Goal: Navigation & Orientation: Find specific page/section

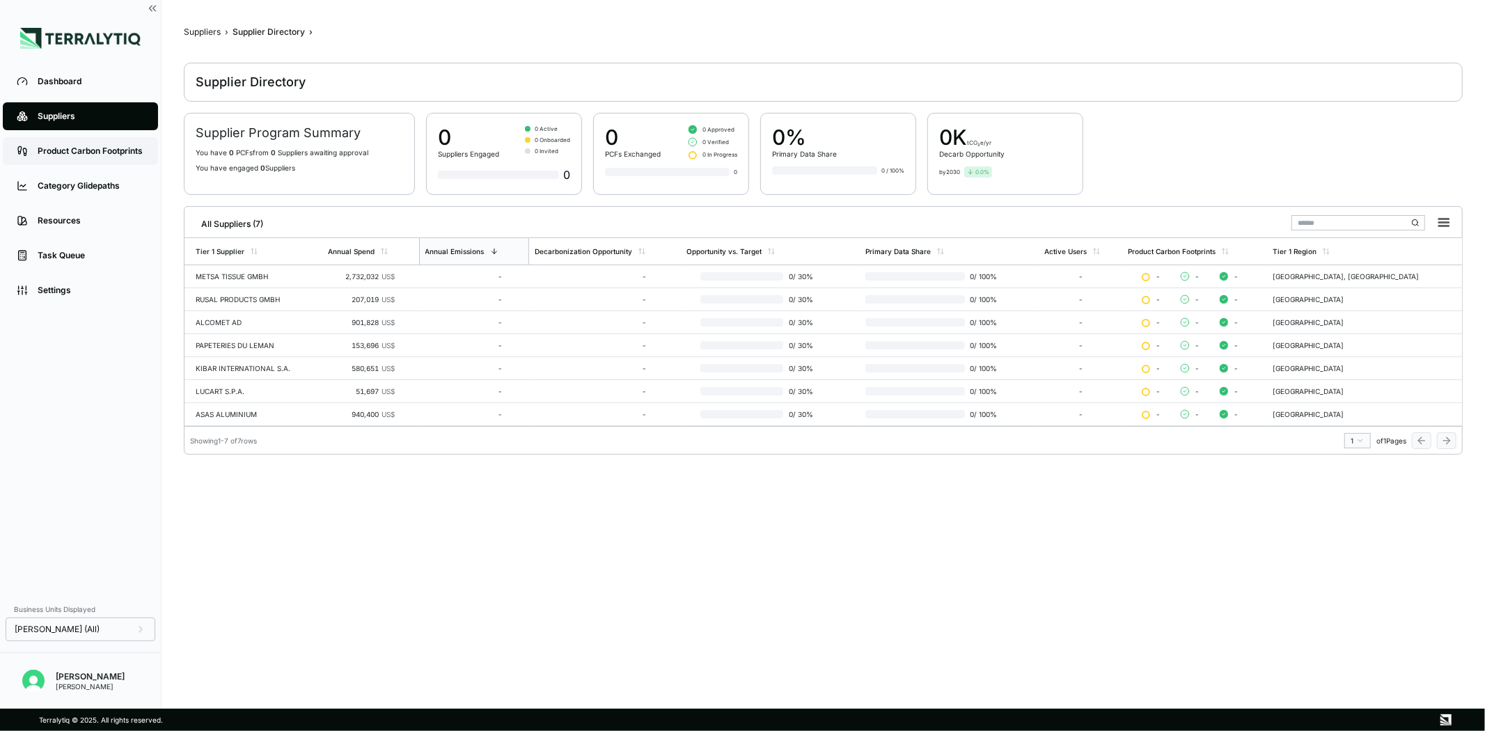
click at [75, 157] on link "Product Carbon Footprints" at bounding box center [80, 151] width 155 height 28
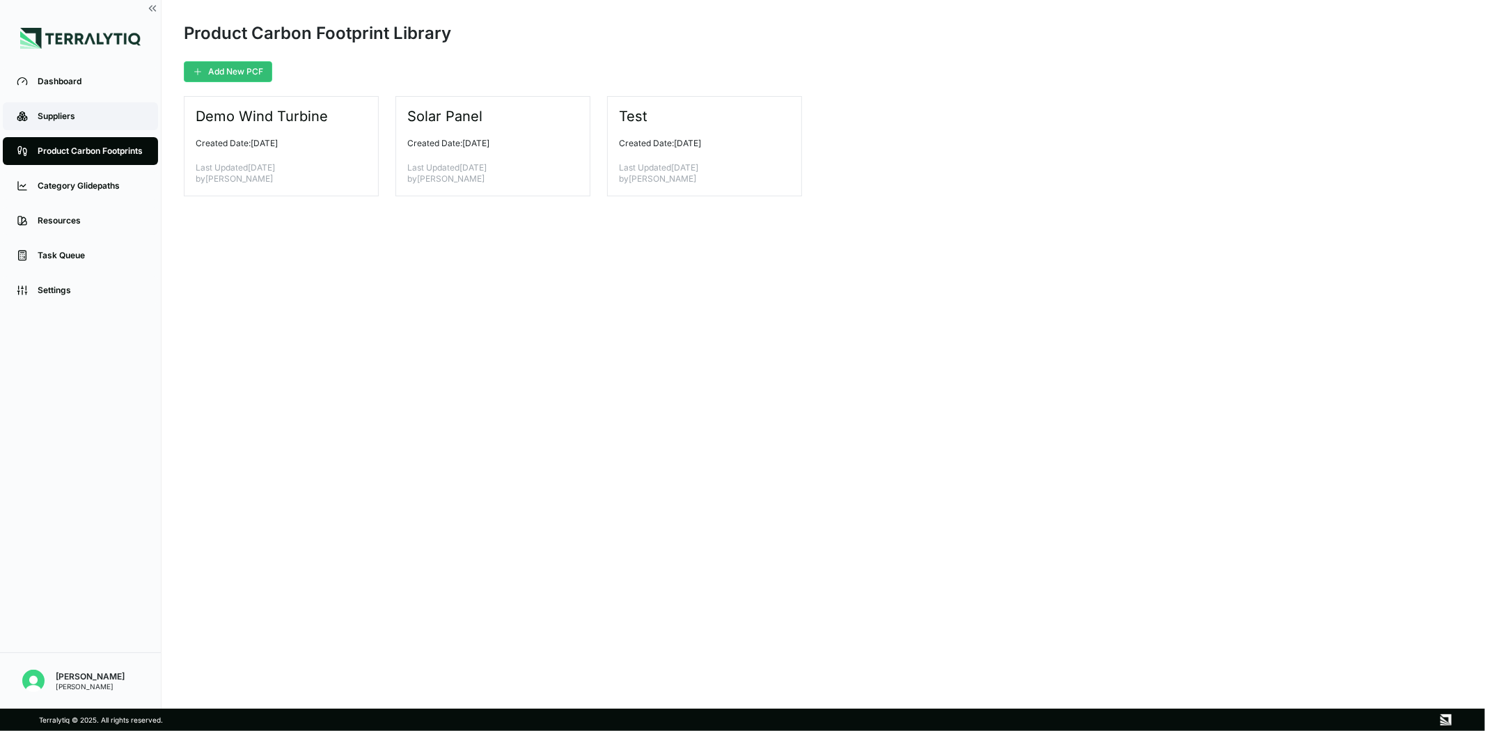
click at [80, 124] on link "Suppliers" at bounding box center [80, 116] width 155 height 28
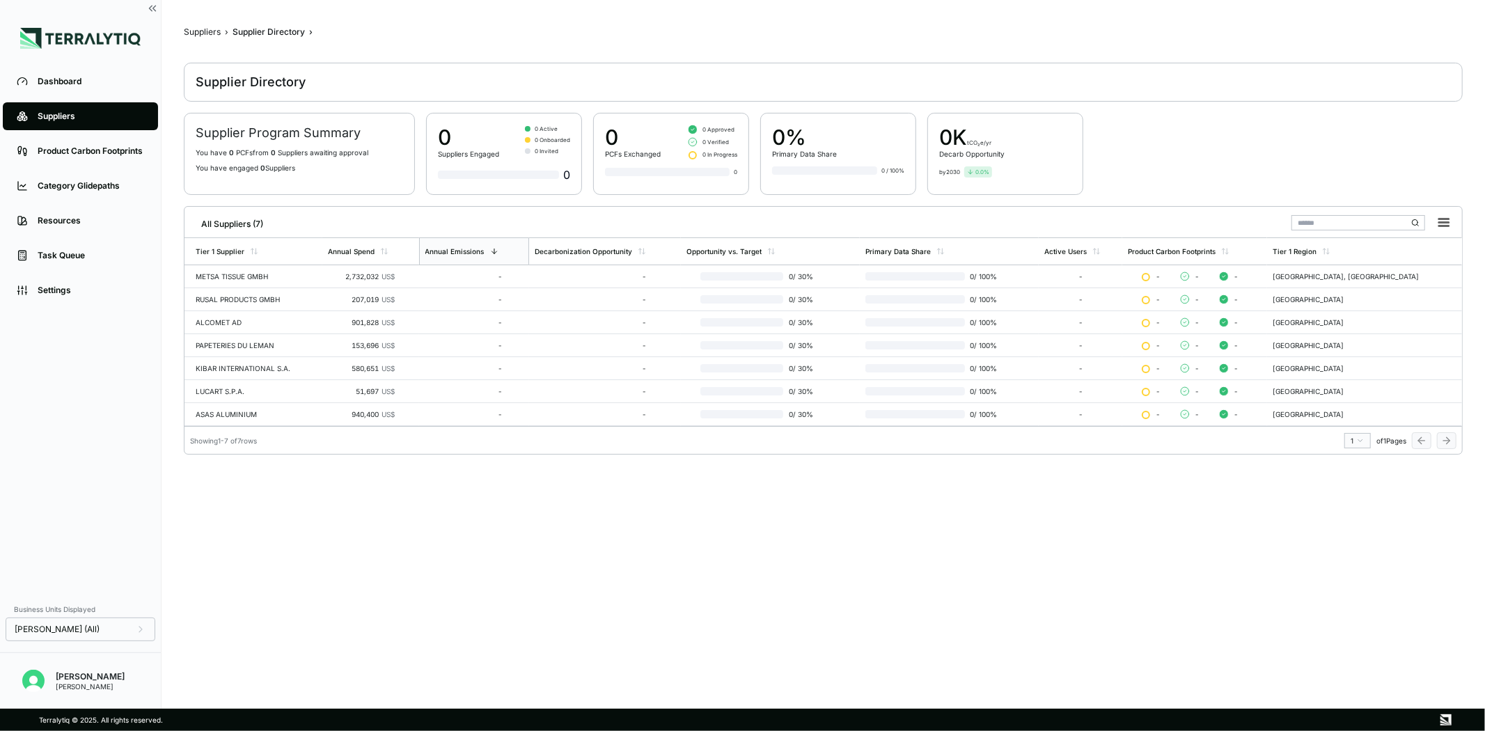
click at [58, 239] on li "Task Queue" at bounding box center [80, 255] width 161 height 35
click at [68, 182] on div "Category Glidepaths" at bounding box center [91, 185] width 107 height 11
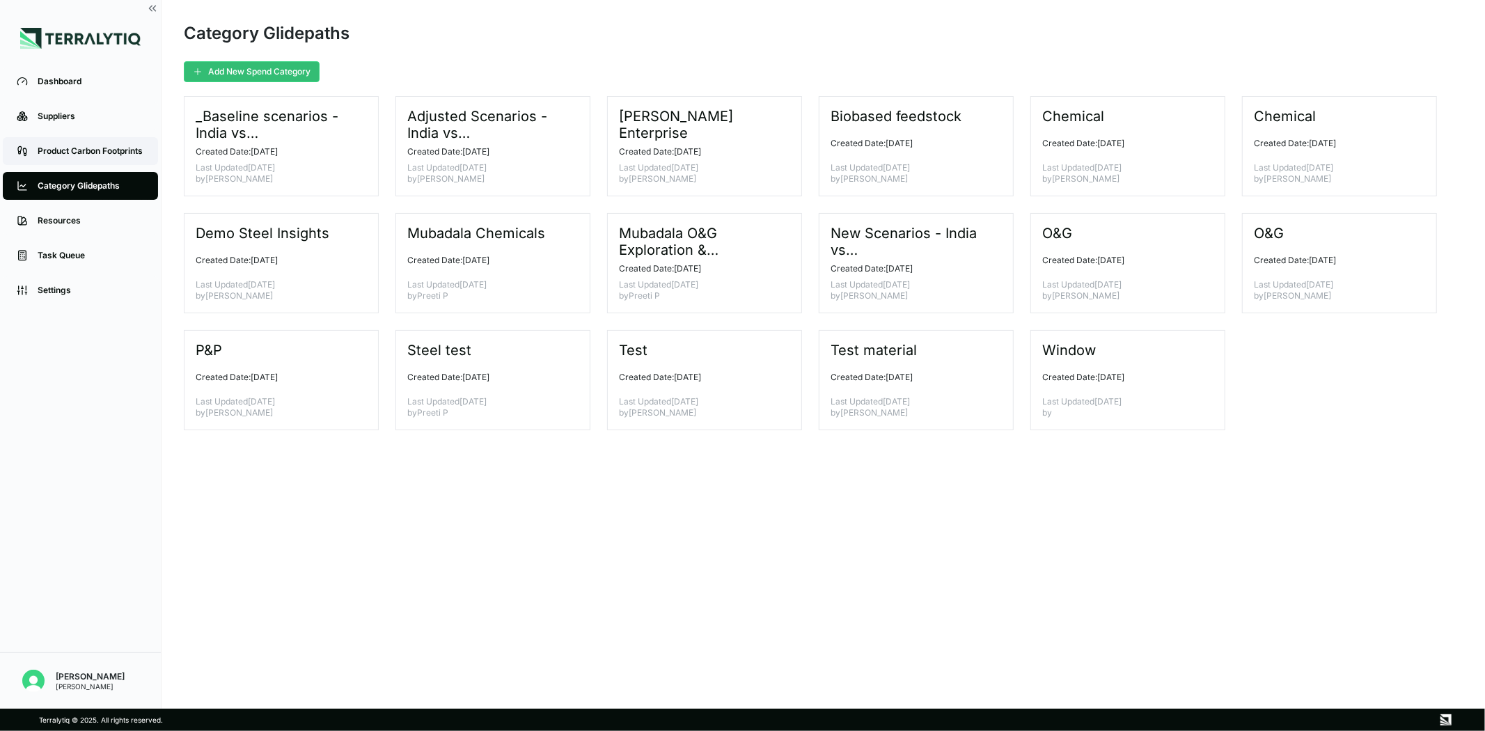
click at [81, 142] on link "Product Carbon Footprints" at bounding box center [80, 151] width 155 height 28
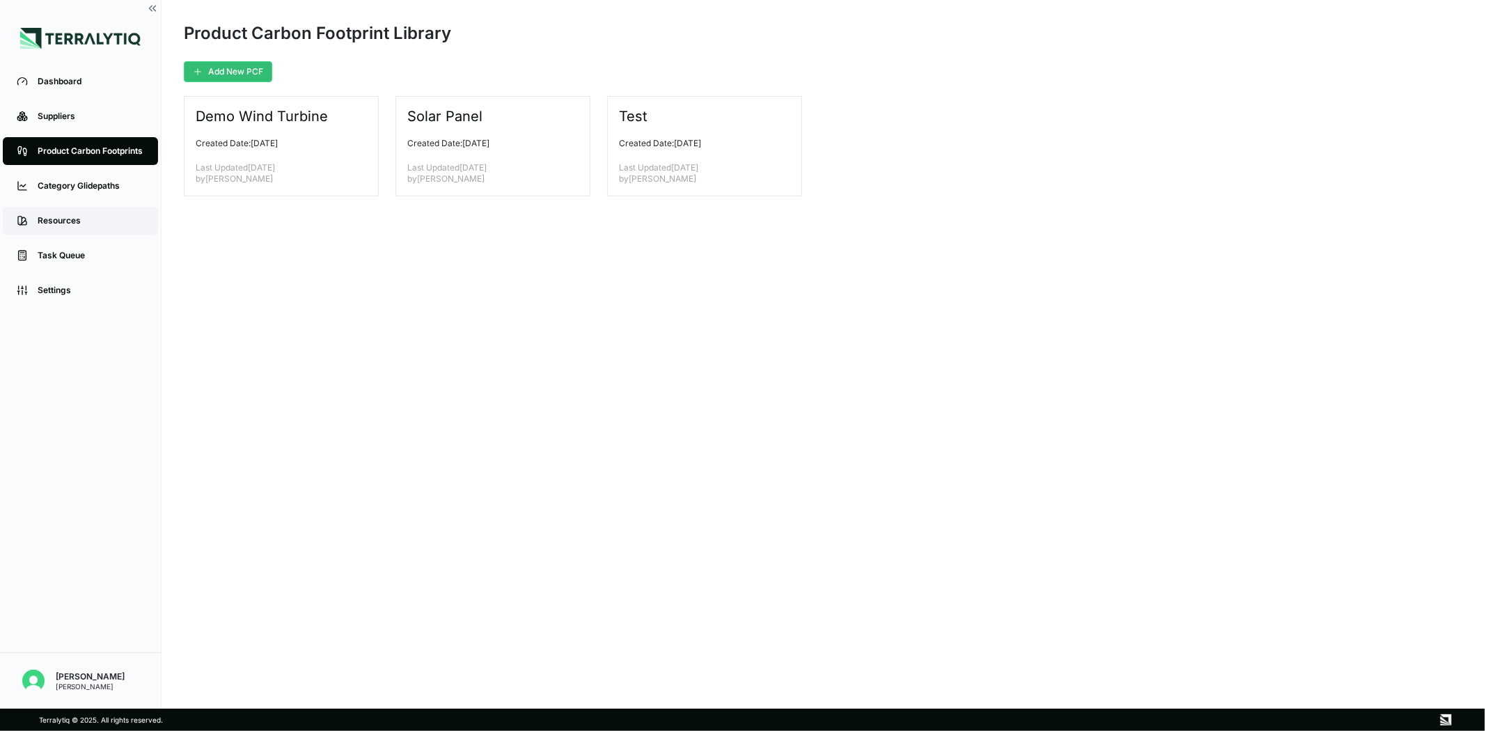
click at [65, 223] on div "Resources" at bounding box center [91, 220] width 107 height 11
click at [86, 175] on link "Category Glidepaths" at bounding box center [80, 186] width 155 height 28
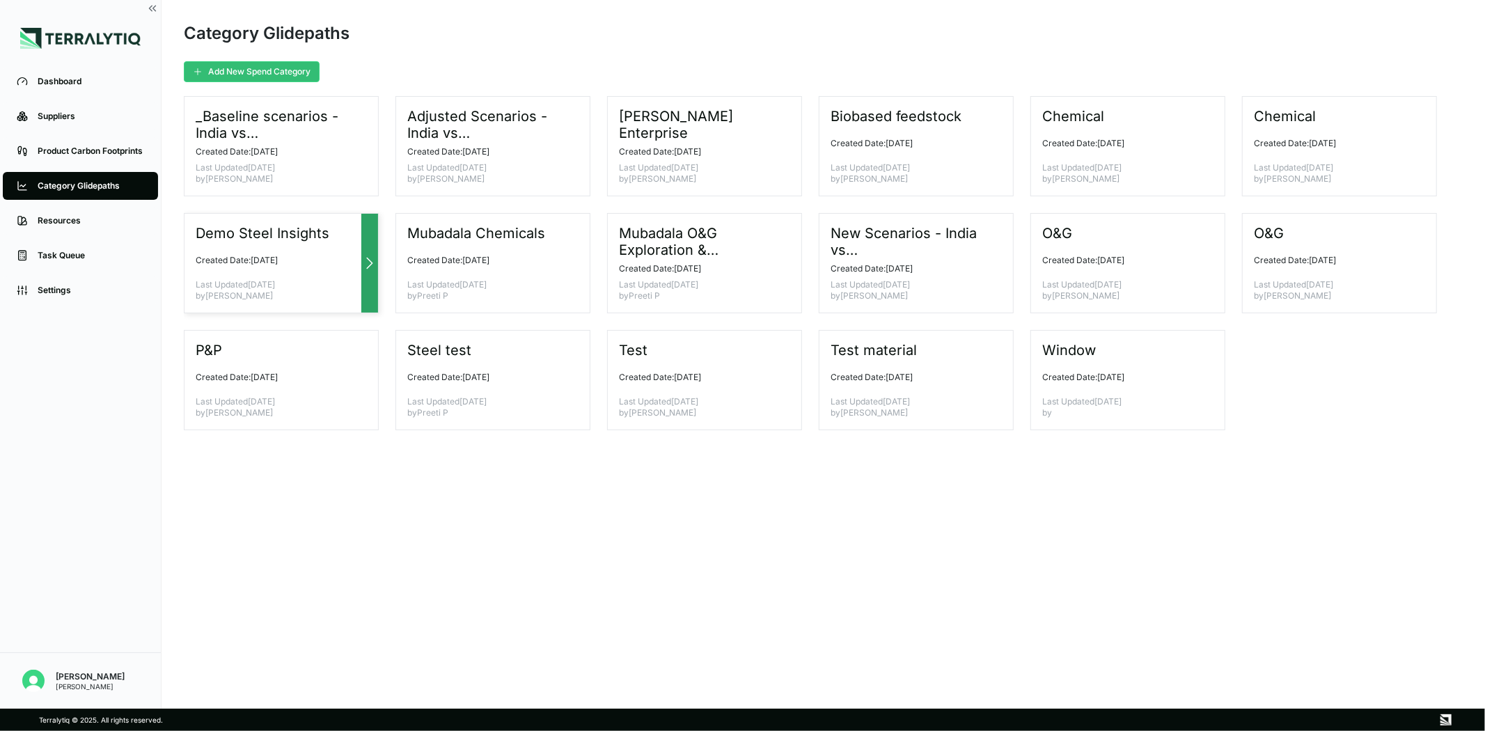
click at [365, 246] on div at bounding box center [369, 263] width 17 height 99
